Goal: Task Accomplishment & Management: Manage account settings

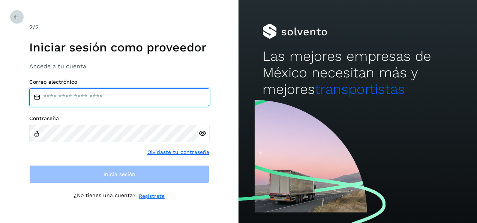
type input "**********"
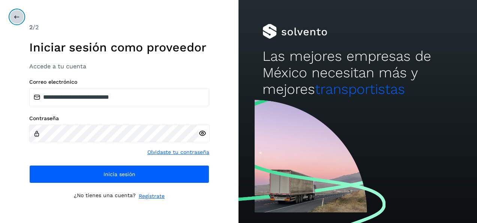
click at [13, 15] on button at bounding box center [17, 17] width 14 height 14
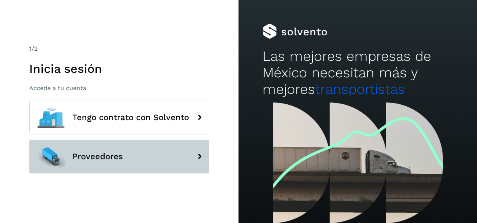
click at [97, 154] on span "Proveedores" at bounding box center [97, 156] width 51 height 9
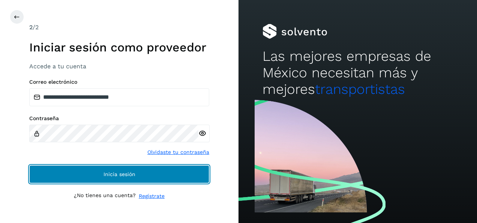
click at [118, 172] on span "Inicia sesión" at bounding box center [119, 173] width 32 height 5
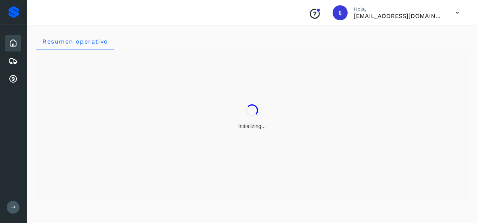
click at [14, 207] on icon at bounding box center [13, 207] width 6 height 6
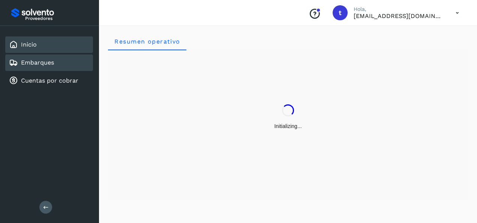
click at [32, 61] on link "Embarques" at bounding box center [37, 62] width 33 height 7
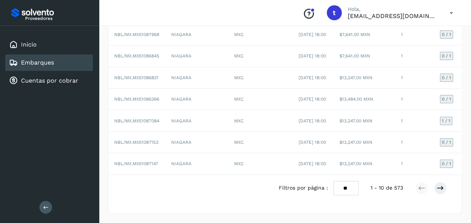
scroll to position [184, 0]
click at [440, 189] on icon at bounding box center [440, 187] width 7 height 7
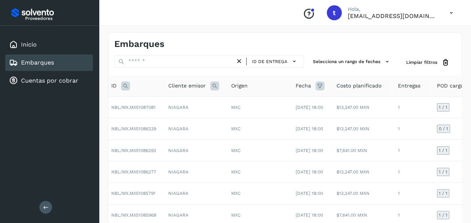
scroll to position [0, 0]
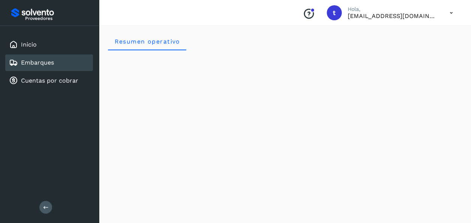
click at [46, 63] on link "Embarques" at bounding box center [37, 62] width 33 height 7
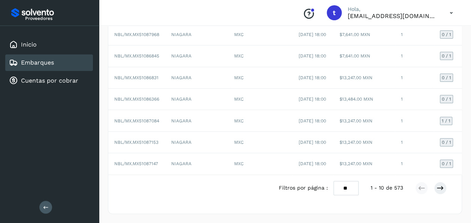
scroll to position [184, 0]
click at [441, 190] on icon at bounding box center [440, 187] width 7 height 7
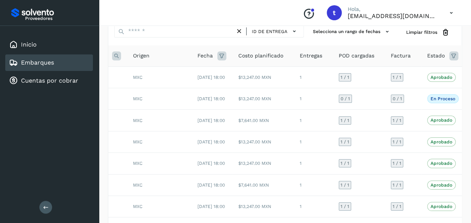
scroll to position [0, 126]
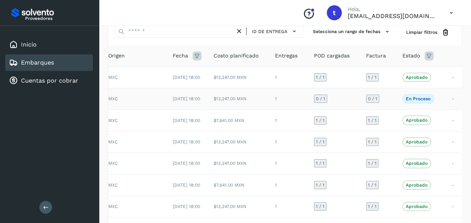
click at [451, 103] on td "-" at bounding box center [454, 98] width 16 height 21
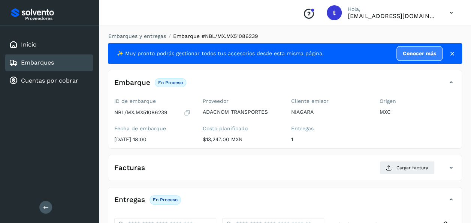
scroll to position [133, 0]
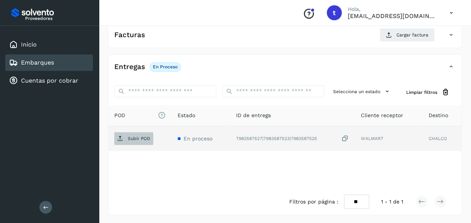
click at [142, 136] on p "Subir POD" at bounding box center [139, 138] width 22 height 5
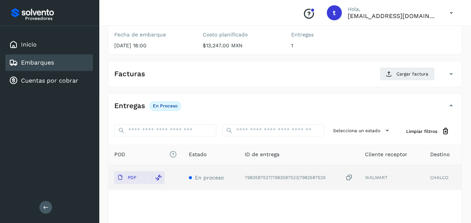
scroll to position [0, 0]
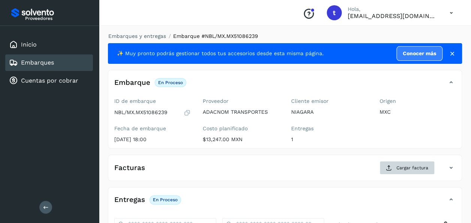
click at [408, 168] on span "Cargar factura" at bounding box center [413, 167] width 32 height 7
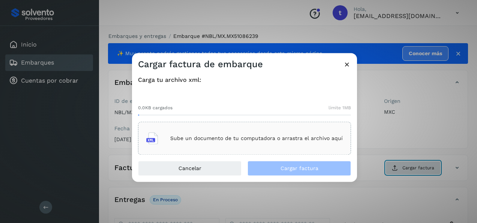
click at [286, 139] on p "Sube un documento de tu computadora o arrastra el archivo aquí" at bounding box center [256, 138] width 172 height 6
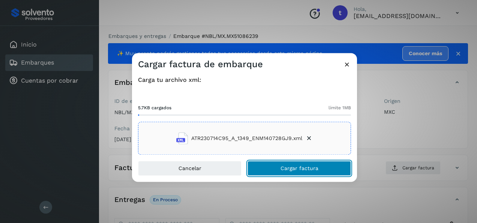
click at [301, 166] on span "Cargar factura" at bounding box center [299, 168] width 38 height 5
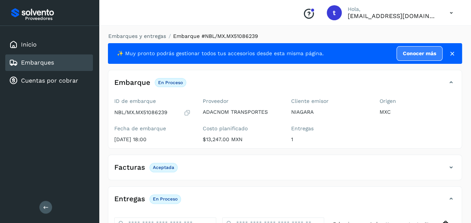
click at [42, 59] on link "Embarques" at bounding box center [37, 62] width 33 height 7
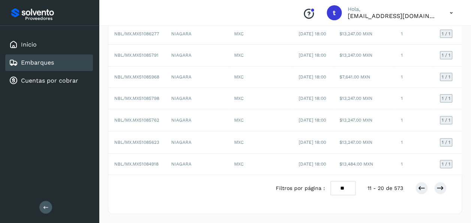
click at [421, 190] on icon at bounding box center [421, 187] width 7 height 7
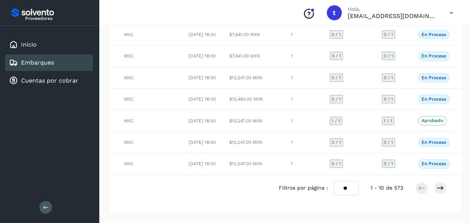
scroll to position [0, 120]
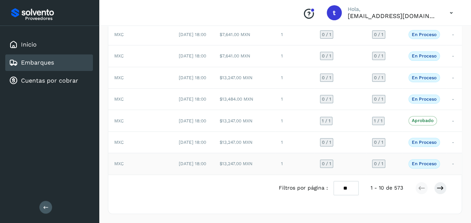
click at [453, 157] on td "-" at bounding box center [454, 163] width 16 height 21
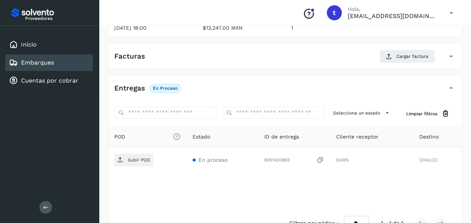
scroll to position [133, 0]
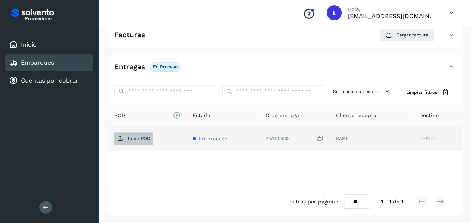
click at [138, 139] on p "Subir POD" at bounding box center [139, 138] width 22 height 5
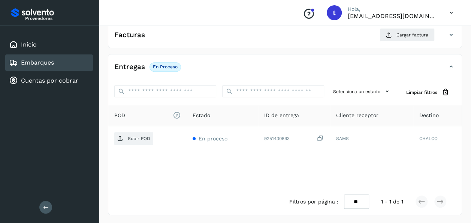
click at [52, 62] on link "Embarques" at bounding box center [37, 62] width 33 height 7
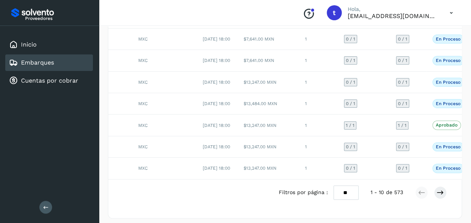
scroll to position [0, 120]
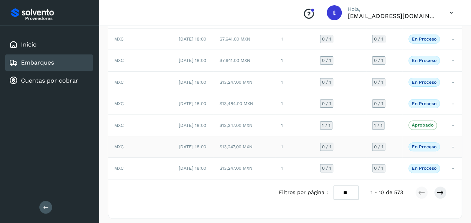
click at [448, 157] on td "-" at bounding box center [454, 146] width 16 height 21
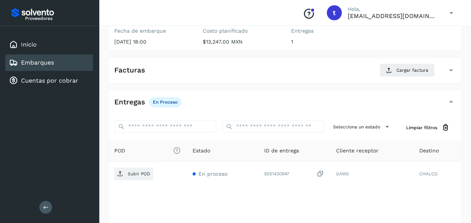
scroll to position [133, 0]
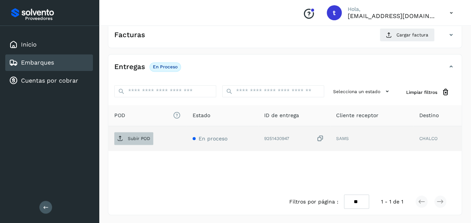
click at [136, 136] on p "Subir POD" at bounding box center [139, 138] width 22 height 5
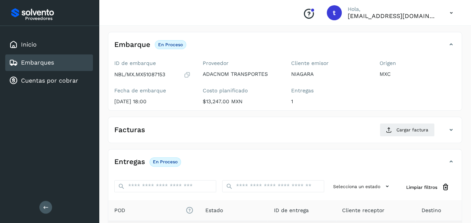
scroll to position [0, 0]
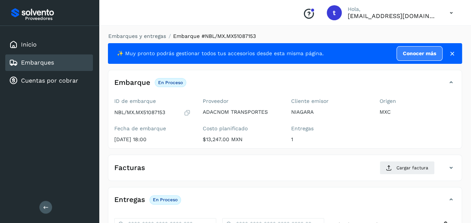
click at [411, 169] on span "Cargar factura" at bounding box center [413, 167] width 32 height 7
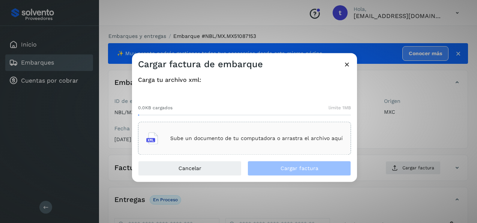
click at [280, 140] on p "Sube un documento de tu computadora o arrastra el archivo aquí" at bounding box center [256, 138] width 172 height 6
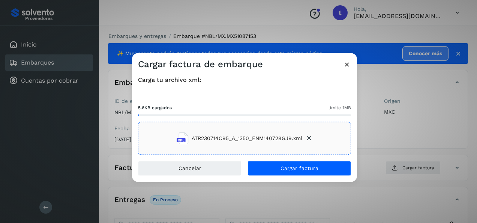
click at [294, 169] on span "Cargar factura" at bounding box center [299, 168] width 38 height 5
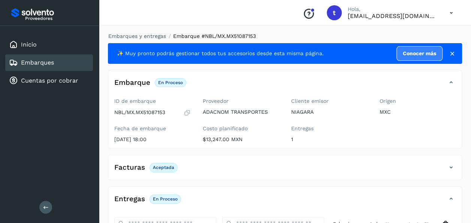
click at [47, 63] on link "Embarques" at bounding box center [37, 62] width 33 height 7
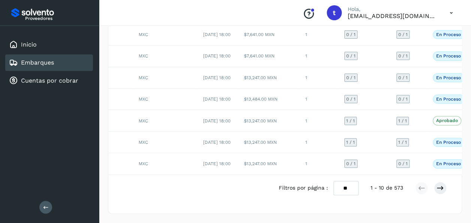
scroll to position [0, 120]
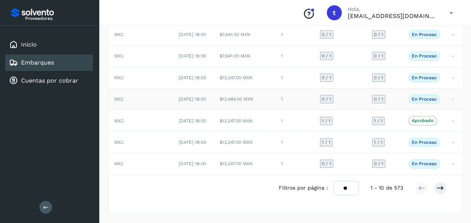
click at [450, 88] on td "-" at bounding box center [454, 98] width 16 height 21
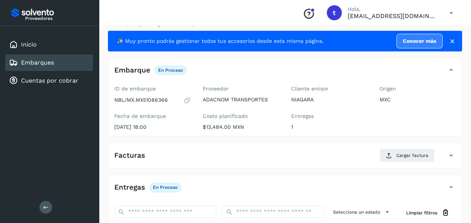
scroll to position [133, 0]
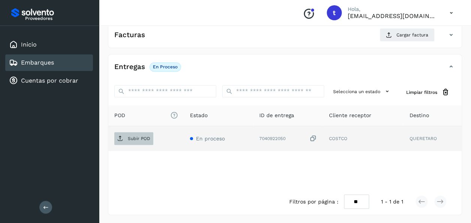
click at [136, 138] on p "Subir POD" at bounding box center [139, 138] width 22 height 5
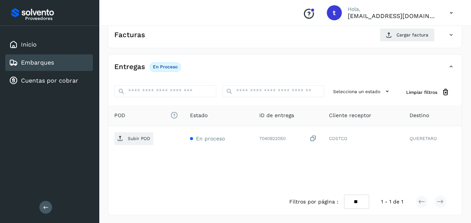
click at [49, 62] on link "Embarques" at bounding box center [37, 62] width 33 height 7
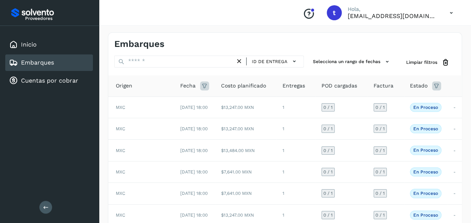
scroll to position [0, 120]
click at [450, 109] on td "-" at bounding box center [454, 106] width 16 height 21
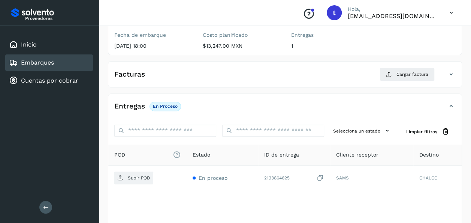
scroll to position [133, 0]
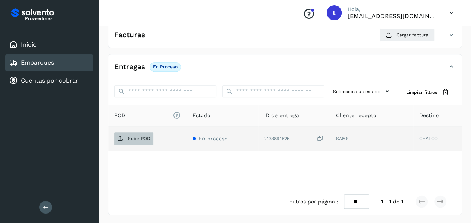
click at [139, 136] on p "Subir POD" at bounding box center [139, 138] width 22 height 5
click at [48, 63] on link "Embarques" at bounding box center [37, 62] width 33 height 7
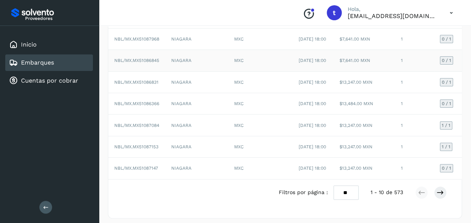
click at [419, 71] on td "1" at bounding box center [414, 60] width 39 height 21
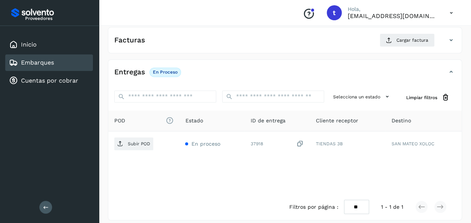
scroll to position [133, 0]
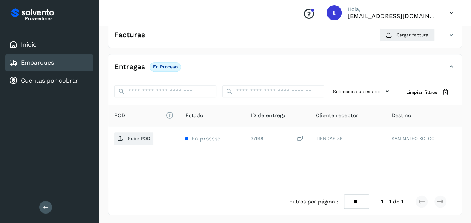
click at [45, 62] on link "Embarques" at bounding box center [37, 62] width 33 height 7
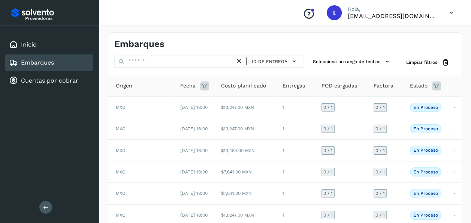
scroll to position [0, 120]
click at [450, 137] on td "-" at bounding box center [454, 128] width 16 height 21
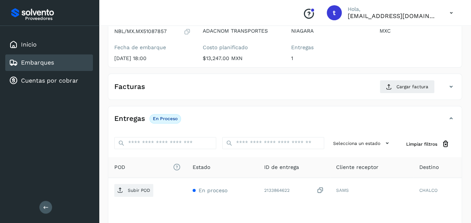
scroll to position [133, 0]
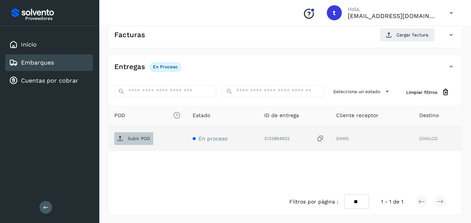
click at [141, 136] on p "Subir POD" at bounding box center [139, 138] width 22 height 5
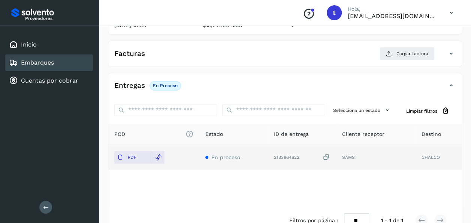
scroll to position [0, 0]
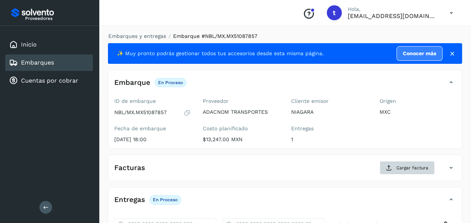
click at [408, 168] on span "Cargar factura" at bounding box center [413, 167] width 32 height 7
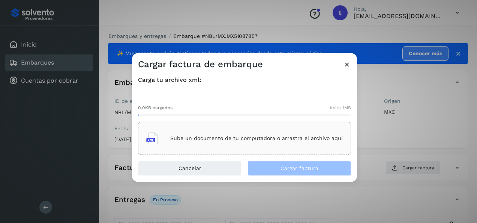
click at [301, 136] on p "Sube un documento de tu computadora o arrastra el archivo aquí" at bounding box center [256, 138] width 172 height 6
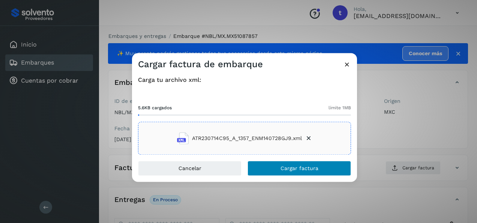
click at [301, 171] on span "Cargar factura" at bounding box center [299, 168] width 38 height 5
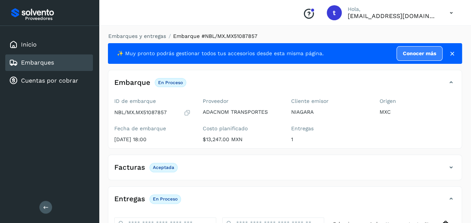
click at [51, 62] on link "Embarques" at bounding box center [37, 62] width 33 height 7
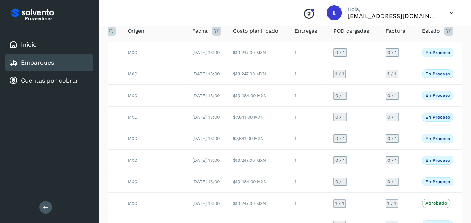
scroll to position [0, 120]
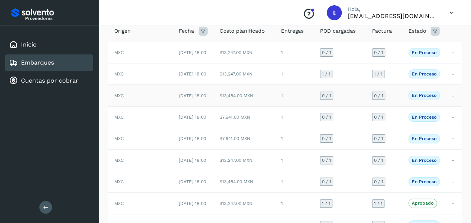
click at [452, 105] on td "-" at bounding box center [454, 95] width 16 height 21
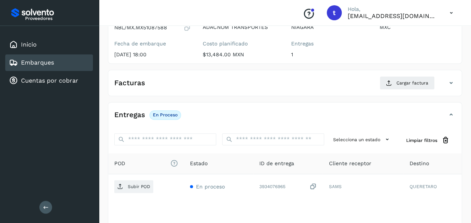
scroll to position [133, 0]
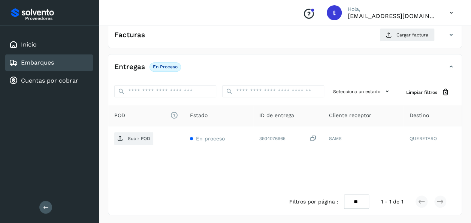
click at [137, 141] on span "Subir POD" at bounding box center [133, 138] width 39 height 12
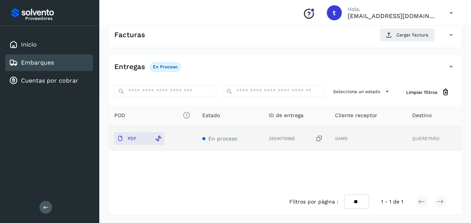
click at [341, 61] on div "Entregas En proceso" at bounding box center [277, 66] width 339 height 13
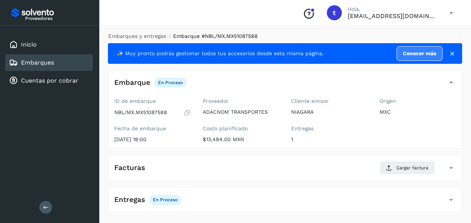
scroll to position [0, 0]
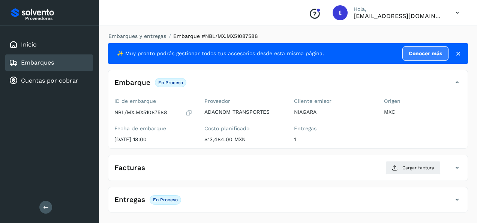
click at [412, 170] on button "Cargar factura" at bounding box center [412, 167] width 55 height 13
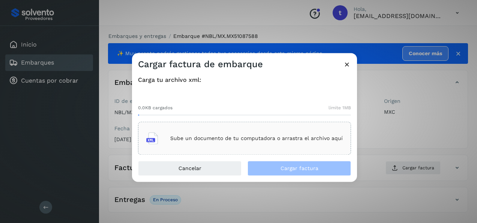
click at [292, 128] on div "Sube un documento de tu computadora o arrastra el archivo aquí" at bounding box center [244, 138] width 196 height 20
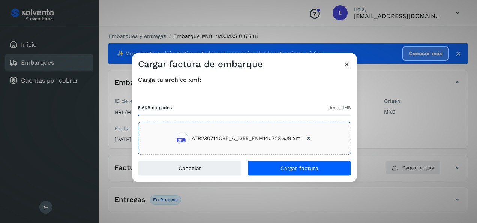
click at [303, 169] on span "Cargar factura" at bounding box center [299, 168] width 38 height 5
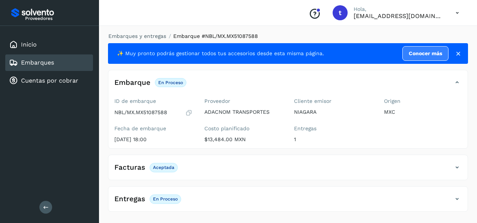
click at [43, 64] on link "Embarques" at bounding box center [37, 62] width 33 height 7
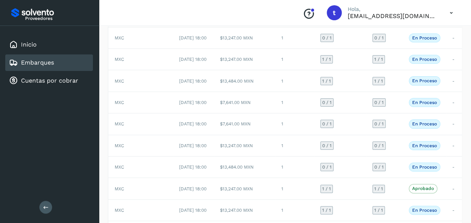
scroll to position [0, 120]
click at [453, 113] on td "-" at bounding box center [454, 101] width 16 height 21
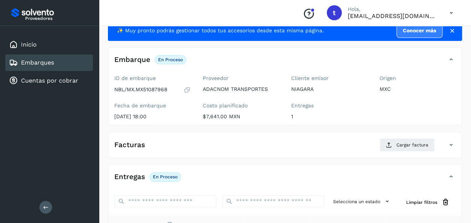
scroll to position [133, 0]
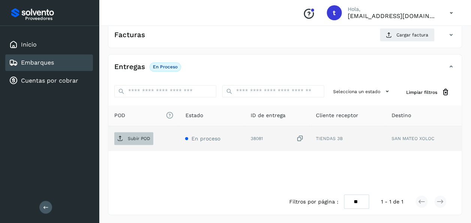
click at [135, 138] on p "Subir POD" at bounding box center [139, 138] width 22 height 5
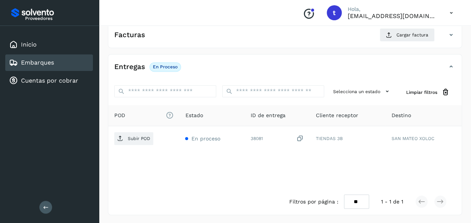
click at [49, 64] on link "Embarques" at bounding box center [37, 62] width 33 height 7
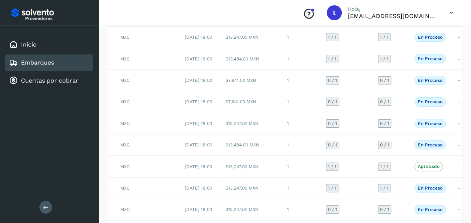
scroll to position [0, 120]
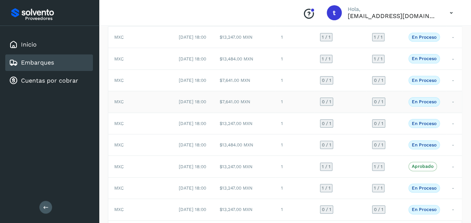
click at [452, 112] on td "-" at bounding box center [454, 101] width 16 height 21
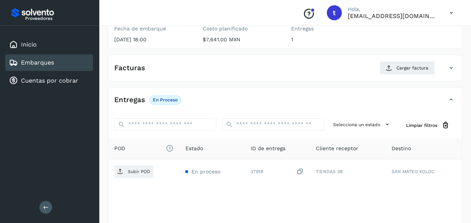
scroll to position [133, 0]
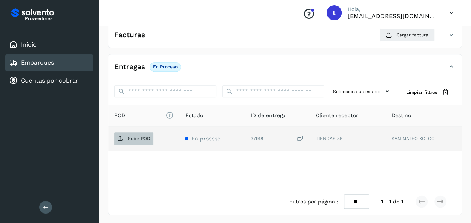
click at [137, 138] on p "Subir POD" at bounding box center [139, 138] width 22 height 5
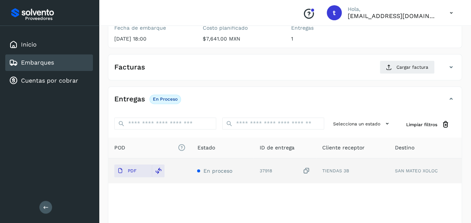
scroll to position [0, 0]
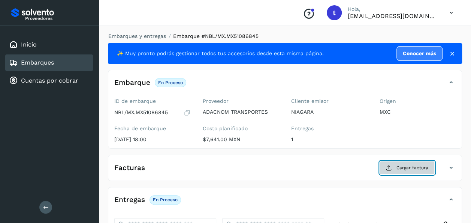
click at [408, 169] on span "Cargar factura" at bounding box center [413, 167] width 32 height 7
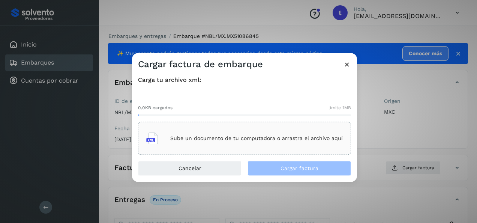
click at [293, 137] on p "Sube un documento de tu computadora o arrastra el archivo aquí" at bounding box center [256, 138] width 172 height 6
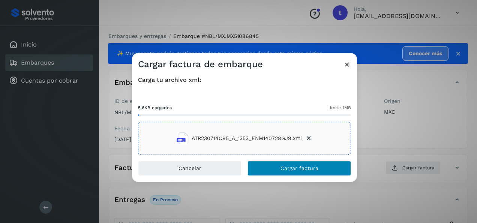
click at [300, 168] on span "Cargar factura" at bounding box center [299, 168] width 38 height 5
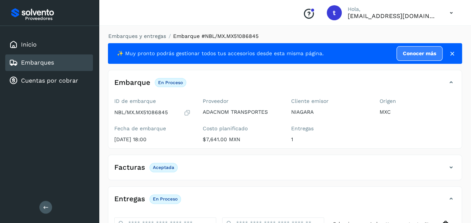
click at [40, 64] on link "Embarques" at bounding box center [37, 62] width 33 height 7
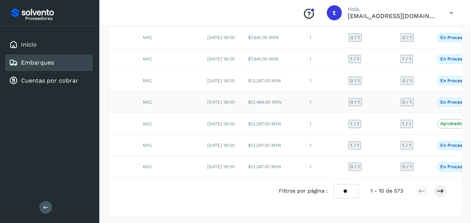
scroll to position [0, 120]
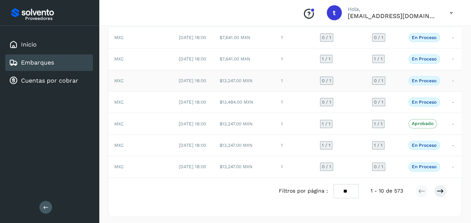
click at [452, 91] on td "-" at bounding box center [454, 80] width 16 height 21
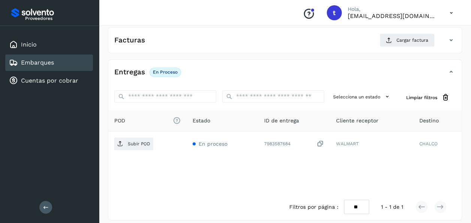
scroll to position [133, 0]
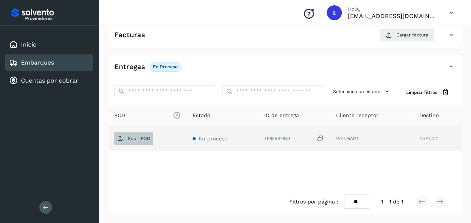
click at [138, 142] on span "Subir POD" at bounding box center [133, 138] width 39 height 12
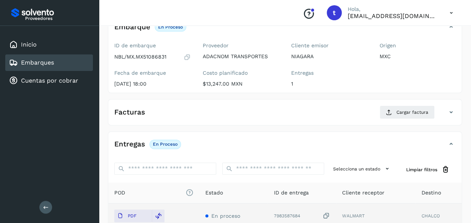
scroll to position [0, 0]
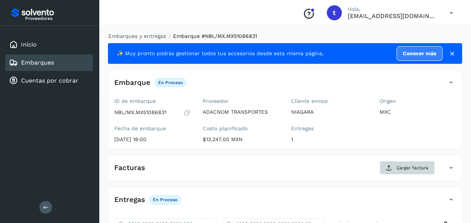
click at [410, 166] on span "Cargar factura" at bounding box center [413, 167] width 32 height 7
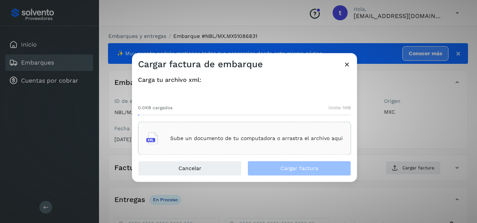
click at [272, 133] on div "Sube un documento de tu computadora o arrastra el archivo aquí" at bounding box center [244, 138] width 196 height 20
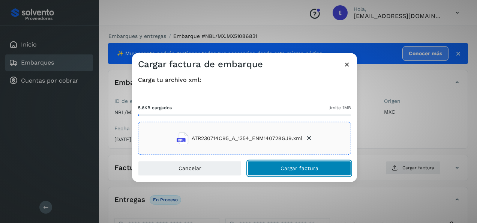
click at [304, 171] on button "Cargar factura" at bounding box center [298, 168] width 103 height 15
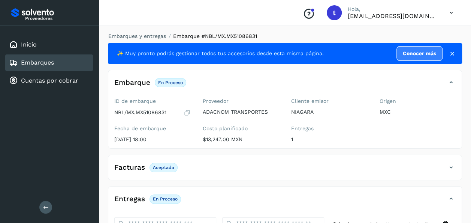
click at [44, 61] on link "Embarques" at bounding box center [37, 62] width 33 height 7
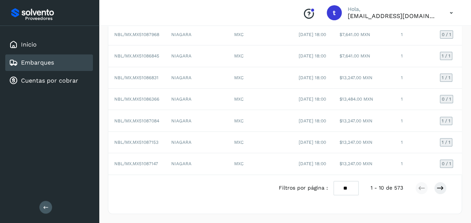
scroll to position [163, 0]
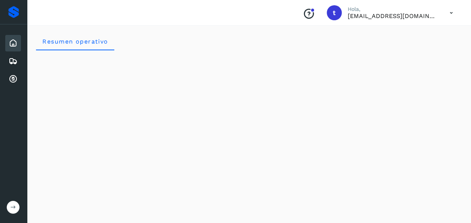
click at [11, 209] on icon at bounding box center [13, 207] width 6 height 6
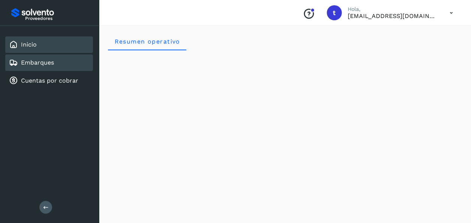
click at [40, 59] on link "Embarques" at bounding box center [37, 62] width 33 height 7
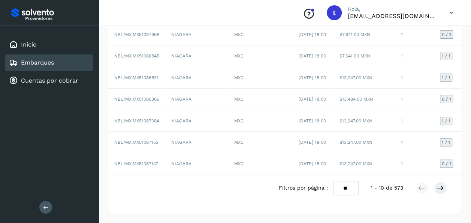
scroll to position [184, 0]
click at [441, 190] on icon at bounding box center [440, 187] width 7 height 7
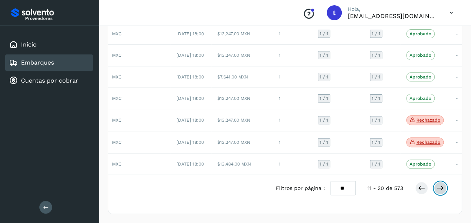
scroll to position [0, 126]
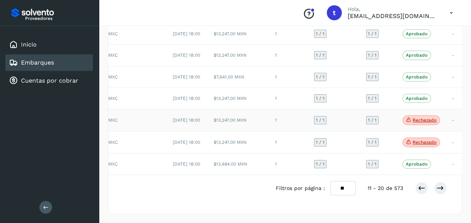
click at [448, 109] on td "-" at bounding box center [454, 120] width 16 height 22
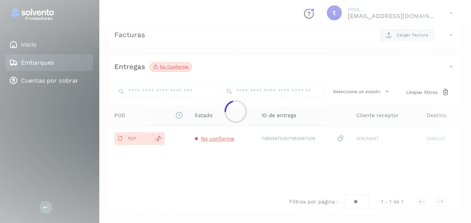
scroll to position [132, 0]
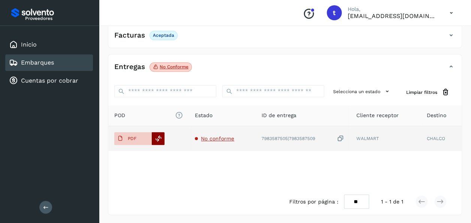
click at [156, 138] on icon at bounding box center [158, 138] width 7 height 7
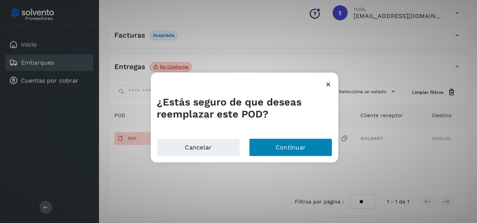
click at [290, 147] on button "Continuar" at bounding box center [290, 147] width 83 height 18
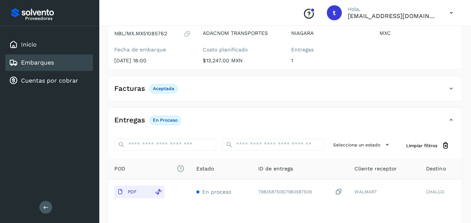
scroll to position [0, 0]
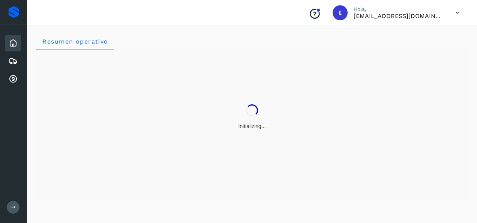
click at [14, 204] on icon at bounding box center [13, 207] width 6 height 6
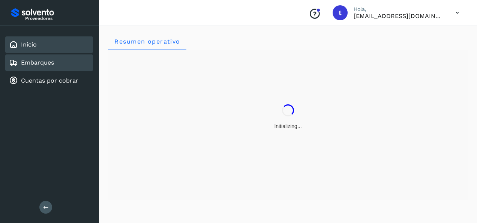
click at [40, 64] on link "Embarques" at bounding box center [37, 62] width 33 height 7
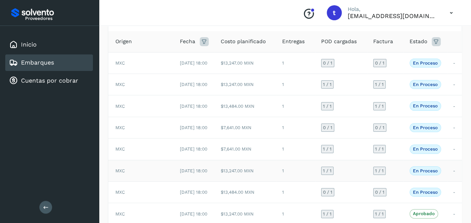
scroll to position [0, 120]
click at [451, 181] on td "-" at bounding box center [454, 170] width 16 height 21
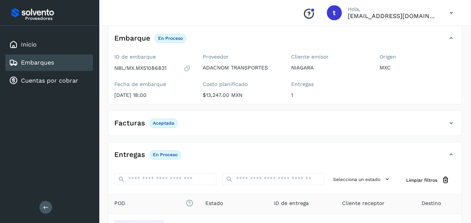
scroll to position [132, 0]
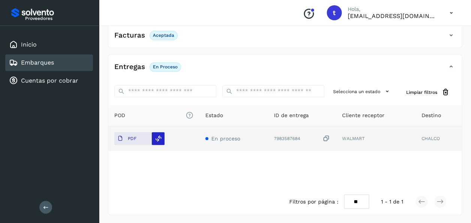
click at [157, 138] on icon at bounding box center [158, 138] width 7 height 7
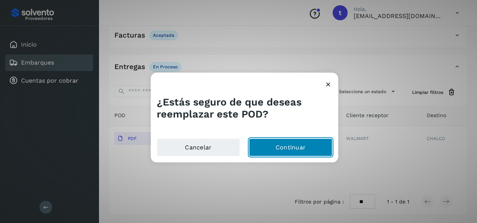
click at [284, 145] on button "Continuar" at bounding box center [290, 147] width 83 height 18
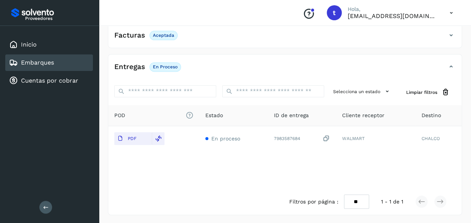
scroll to position [0, 0]
